Goal: Task Accomplishment & Management: Manage account settings

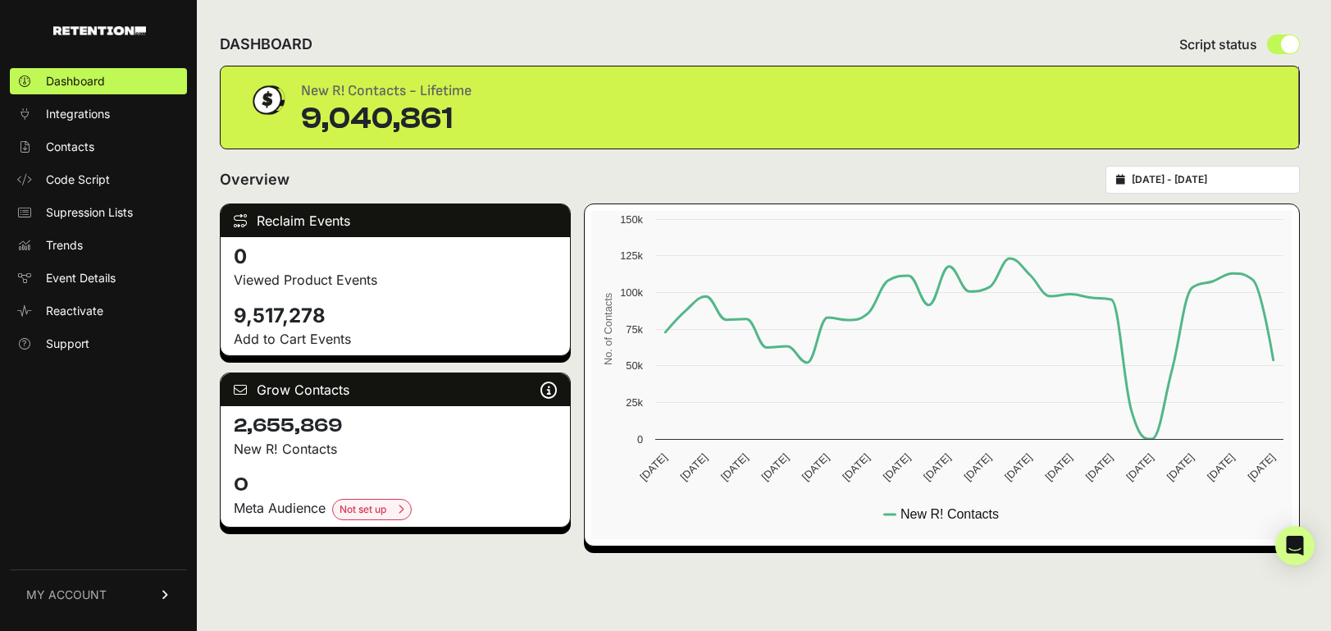
click at [157, 601] on link "MY ACCOUNT" at bounding box center [98, 594] width 177 height 50
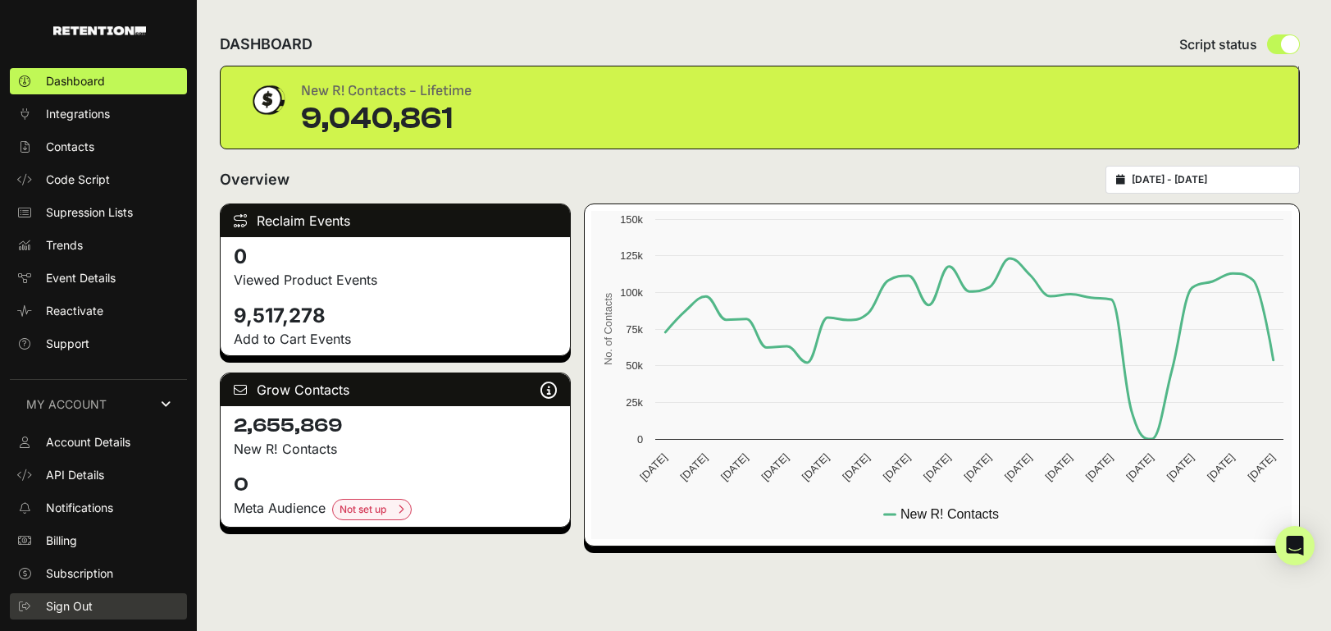
click at [98, 608] on link "Sign Out" at bounding box center [98, 606] width 177 height 26
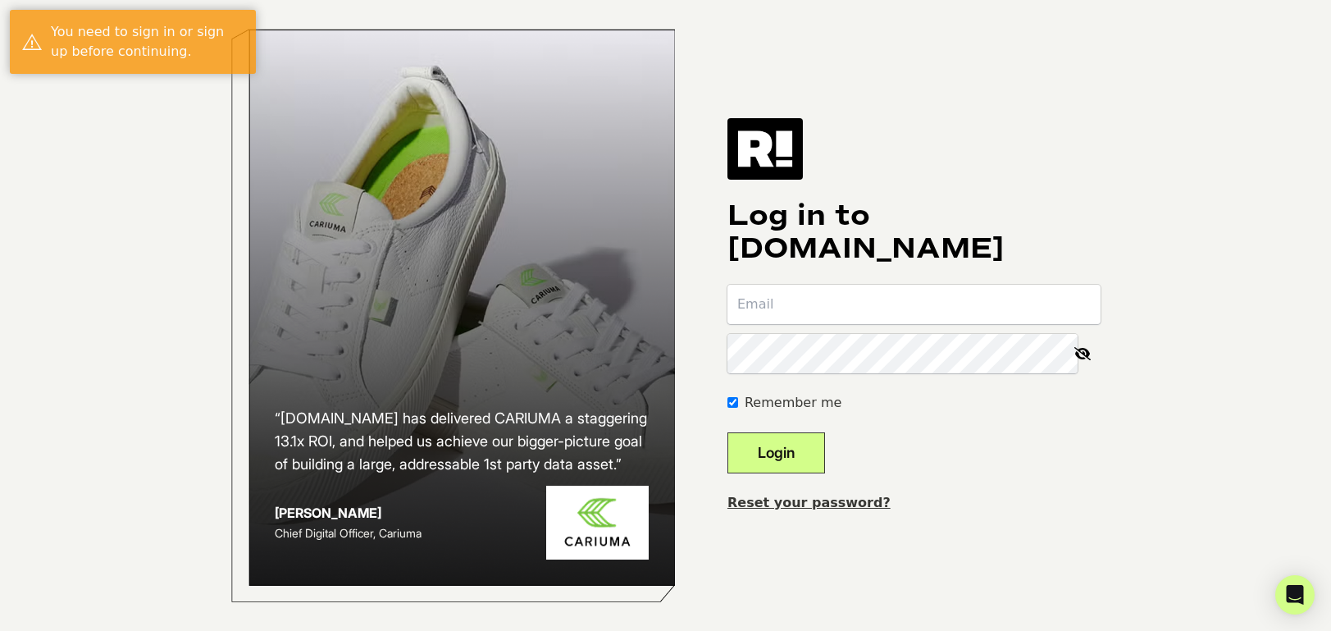
type input "[EMAIL_ADDRESS][DOMAIN_NAME]"
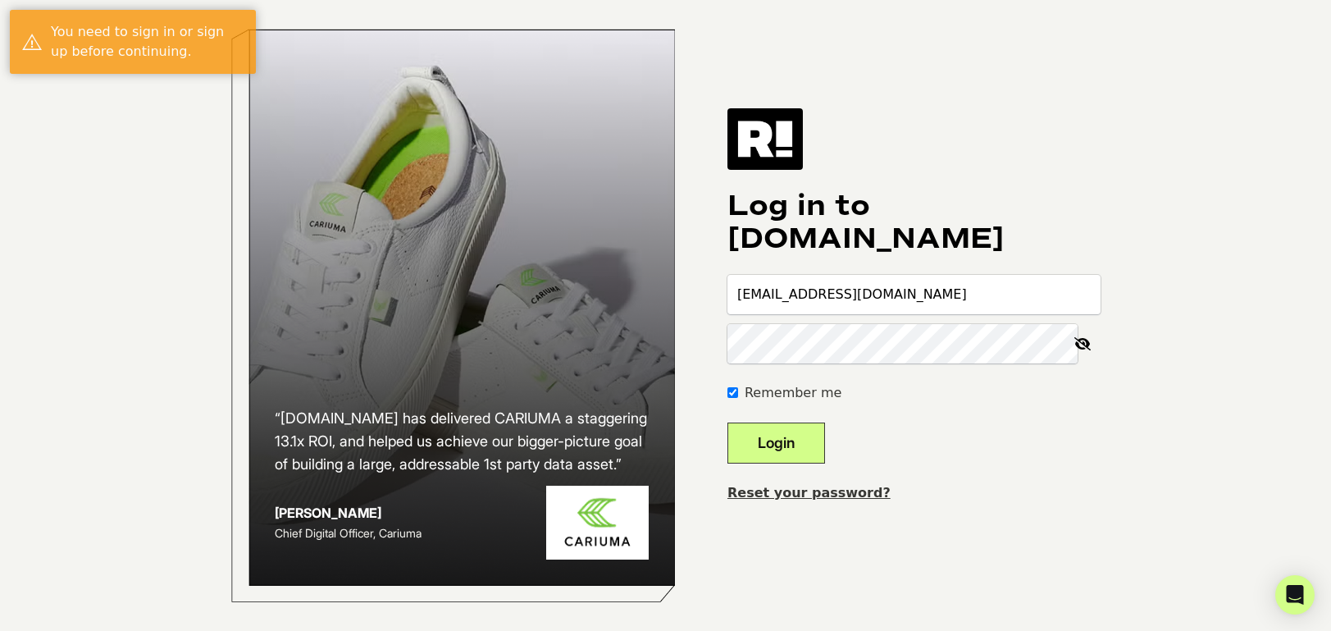
click at [799, 452] on button "Login" at bounding box center [776, 442] width 98 height 41
